Goal: Entertainment & Leisure: Consume media (video, audio)

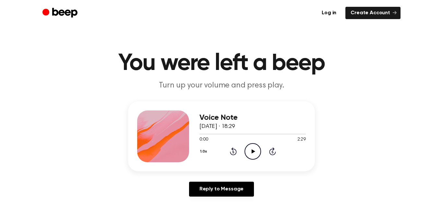
click at [259, 150] on icon "Play Audio" at bounding box center [253, 151] width 17 height 17
click at [259, 150] on icon "Pause Audio" at bounding box center [253, 151] width 17 height 17
click at [259, 150] on icon "Play Audio" at bounding box center [253, 151] width 17 height 17
click at [252, 146] on icon "Play Audio" at bounding box center [253, 151] width 17 height 17
